Goal: Task Accomplishment & Management: Manage account settings

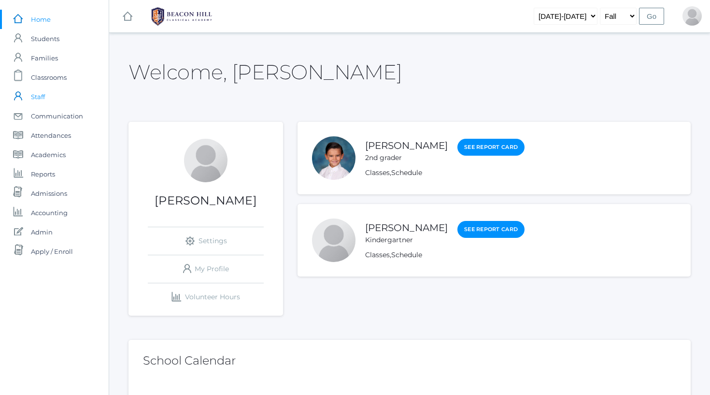
click at [36, 97] on span "Staff" at bounding box center [38, 96] width 14 height 19
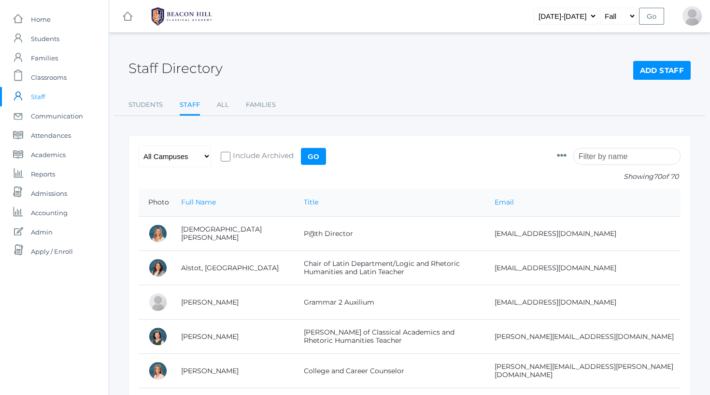
click at [602, 158] on input "search" at bounding box center [626, 156] width 107 height 17
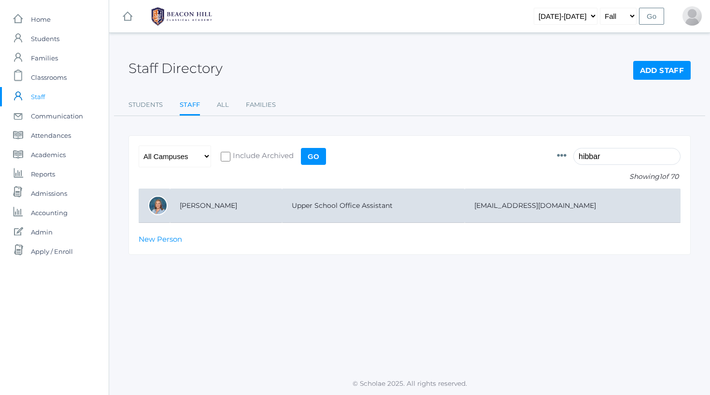
type input "hibbar"
click at [314, 210] on td "Upper School Office Assistant" at bounding box center [373, 205] width 183 height 34
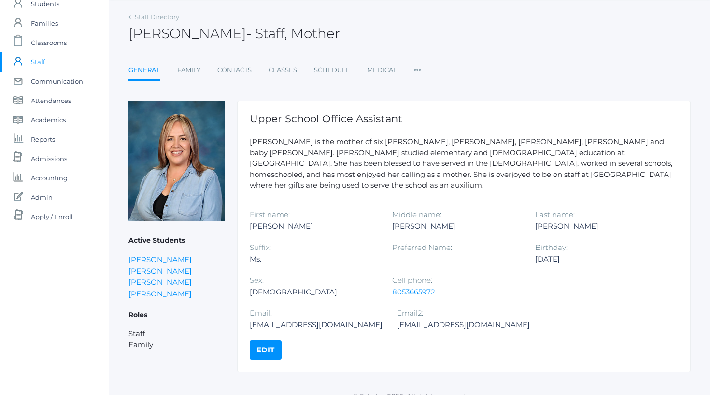
scroll to position [23, 0]
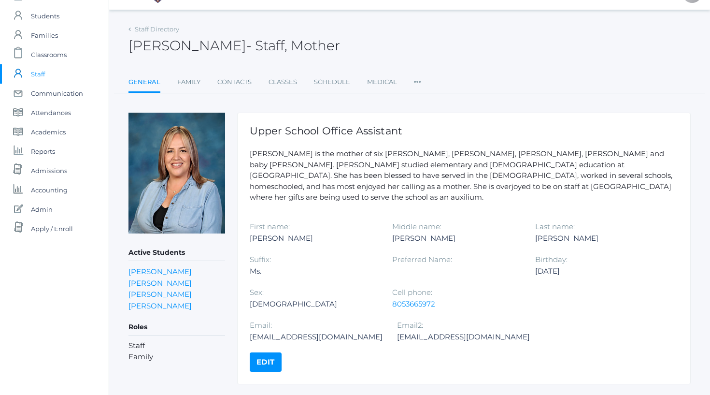
click at [415, 83] on icon at bounding box center [417, 78] width 7 height 13
click at [430, 118] on link "User Access" at bounding box center [446, 121] width 45 height 19
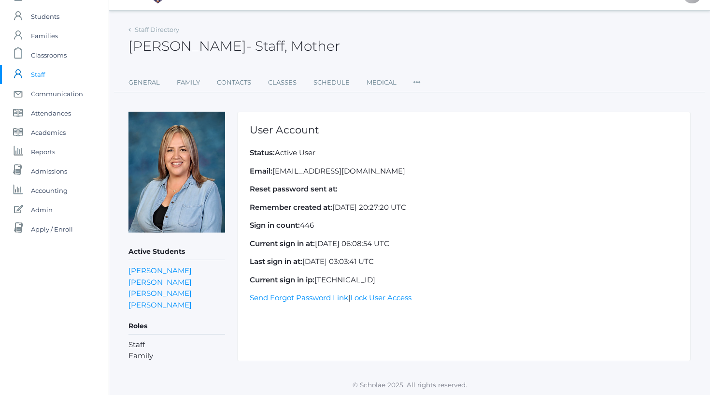
scroll to position [21, 0]
click at [418, 86] on icon at bounding box center [417, 80] width 7 height 13
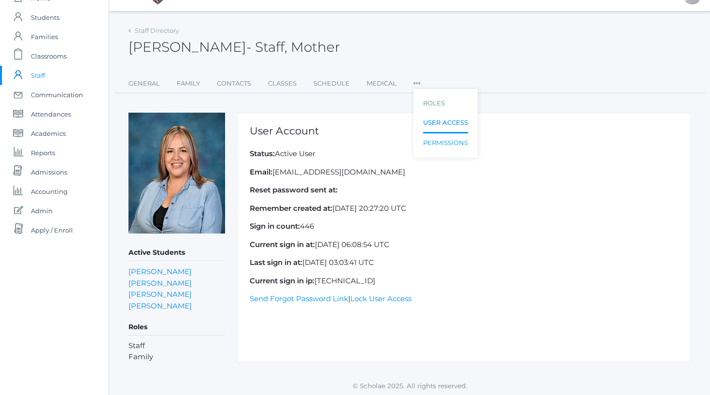
click at [444, 140] on link "Permissions" at bounding box center [445, 142] width 45 height 19
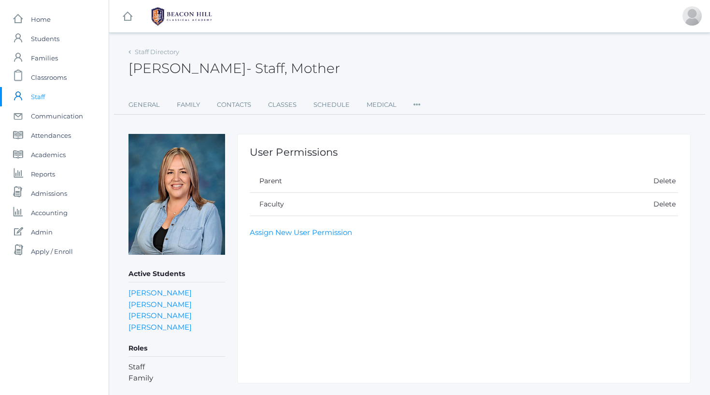
click at [130, 16] on rect at bounding box center [128, 17] width 12 height 12
